Goal: Task Accomplishment & Management: Use online tool/utility

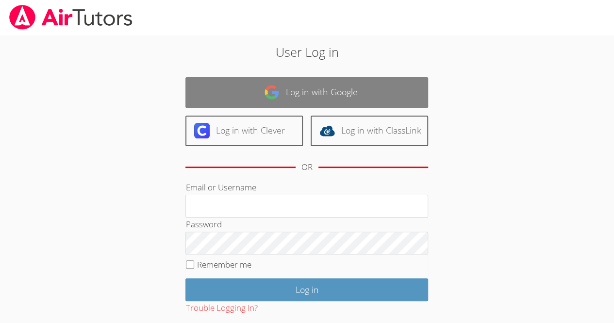
click at [312, 99] on link "Log in with Google" at bounding box center [306, 92] width 243 height 31
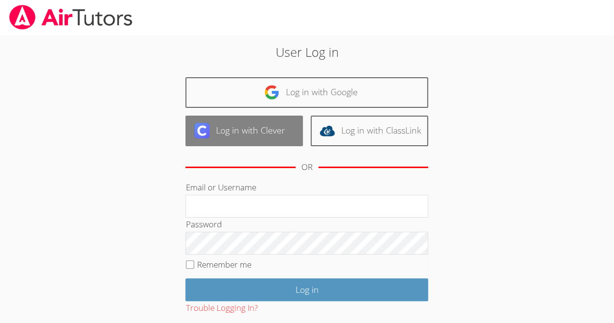
click at [267, 144] on link "Log in with Clever" at bounding box center [243, 130] width 117 height 31
click at [260, 132] on link "Log in with Clever" at bounding box center [243, 130] width 117 height 31
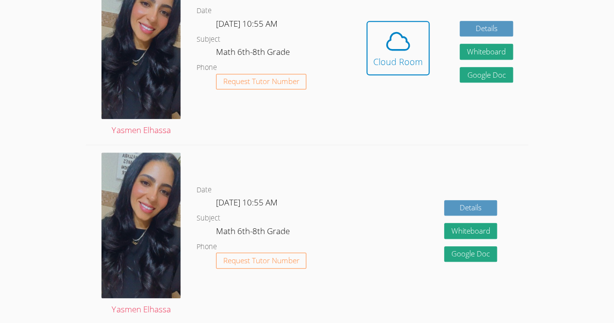
scroll to position [315, 0]
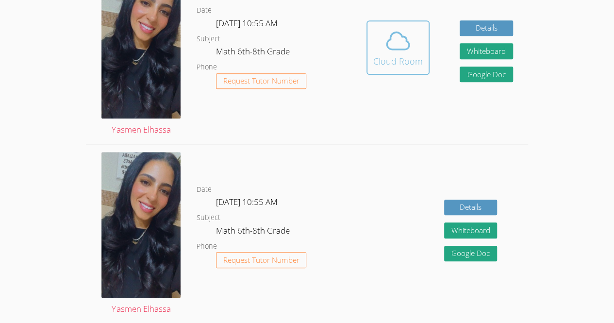
click at [402, 37] on icon at bounding box center [397, 40] width 27 height 27
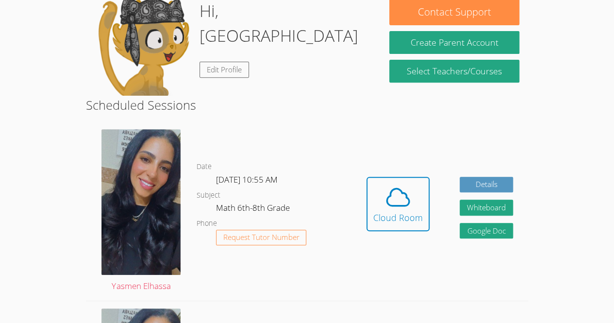
scroll to position [158, 0]
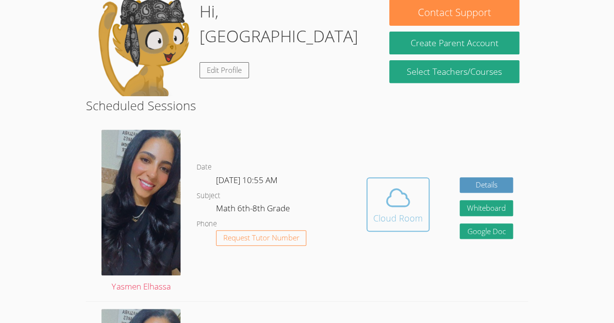
click at [388, 218] on div "Cloud Room" at bounding box center [397, 218] width 49 height 14
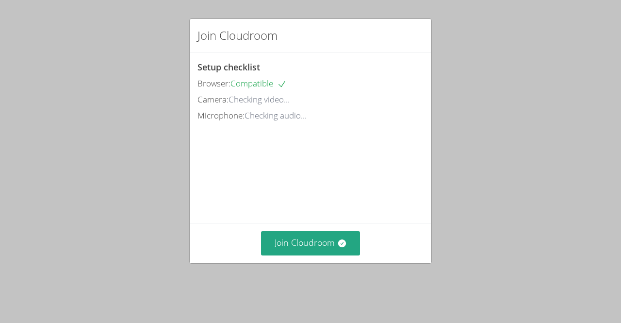
click at [119, 148] on div "Join Cloudroom Setup checklist Browser: Compatible Camera: Checking video... Mi…" at bounding box center [310, 161] width 621 height 323
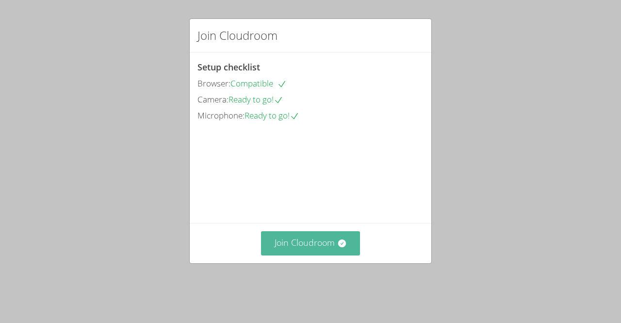
click at [337, 248] on icon at bounding box center [342, 243] width 10 height 10
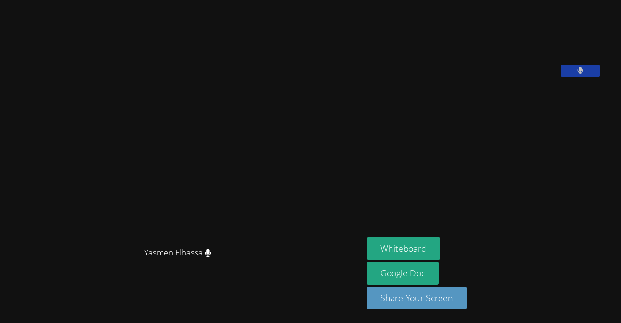
click at [572, 74] on div "Yasmen Elhassa Yasmen Elhassa Aseel Ali Whiteboard Google Doc Share Your Screen" at bounding box center [310, 161] width 621 height 323
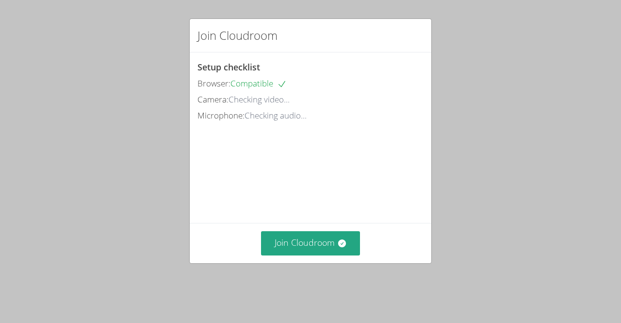
click at [551, 194] on div "Join Cloudroom Setup checklist Browser: Compatible Camera: Checking video... Mi…" at bounding box center [310, 161] width 621 height 323
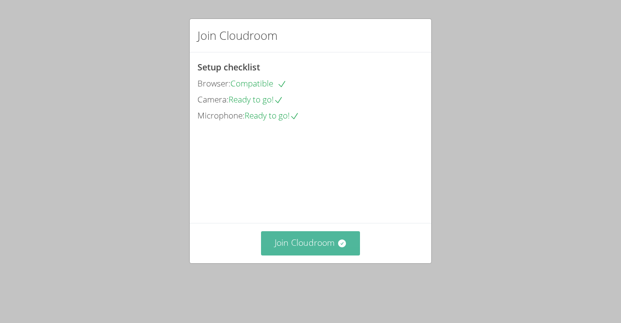
click at [332, 255] on button "Join Cloudroom" at bounding box center [310, 243] width 99 height 24
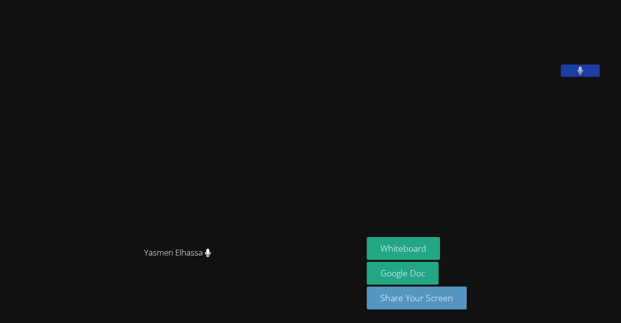
click at [527, 242] on div "Whiteboard Google Doc Share Your Screen" at bounding box center [484, 277] width 235 height 80
click at [430, 253] on button "Whiteboard" at bounding box center [403, 248] width 73 height 23
